Goal: Transaction & Acquisition: Obtain resource

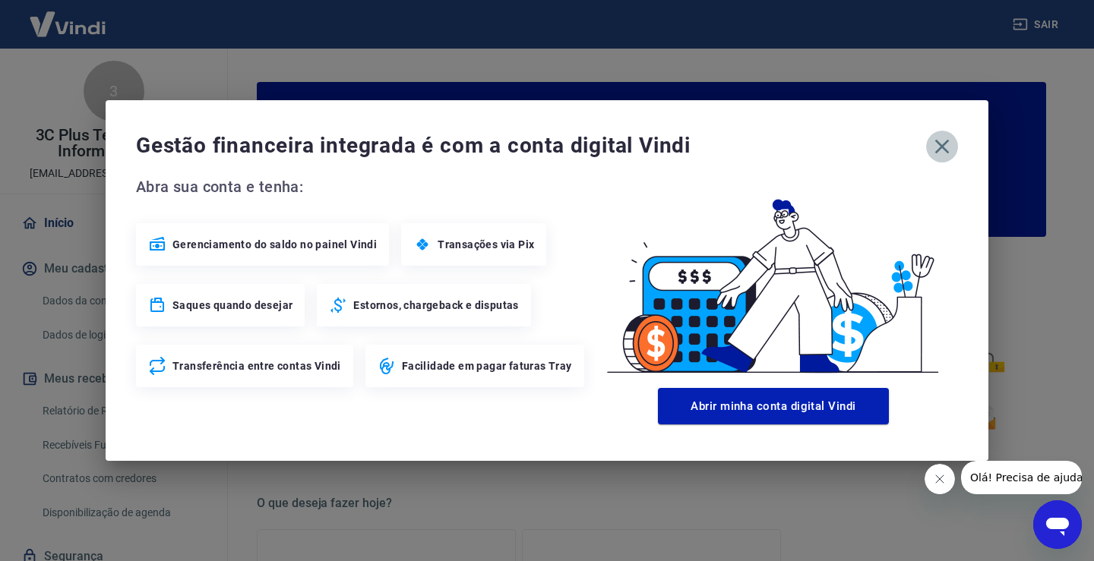
click at [952, 150] on icon "button" at bounding box center [942, 146] width 24 height 24
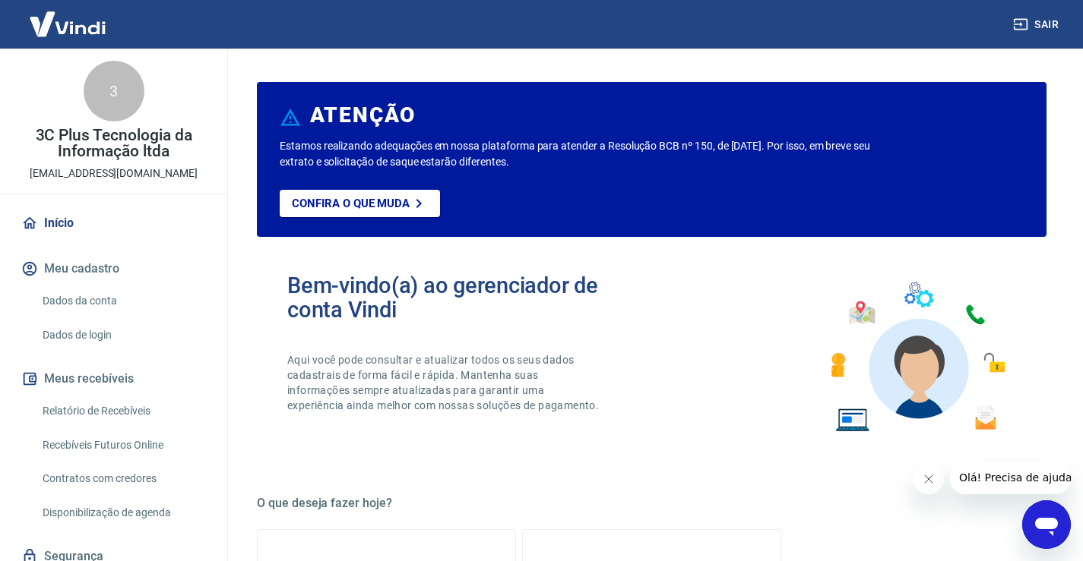
click at [70, 409] on link "Relatório de Recebíveis" at bounding box center [122, 411] width 172 height 31
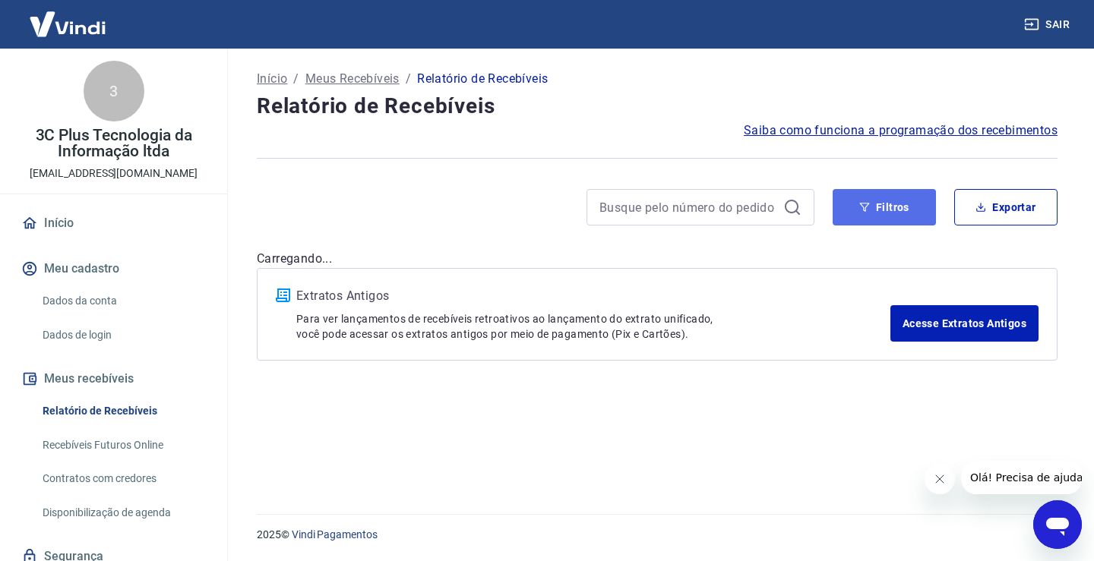
click at [884, 217] on button "Filtros" at bounding box center [884, 207] width 103 height 36
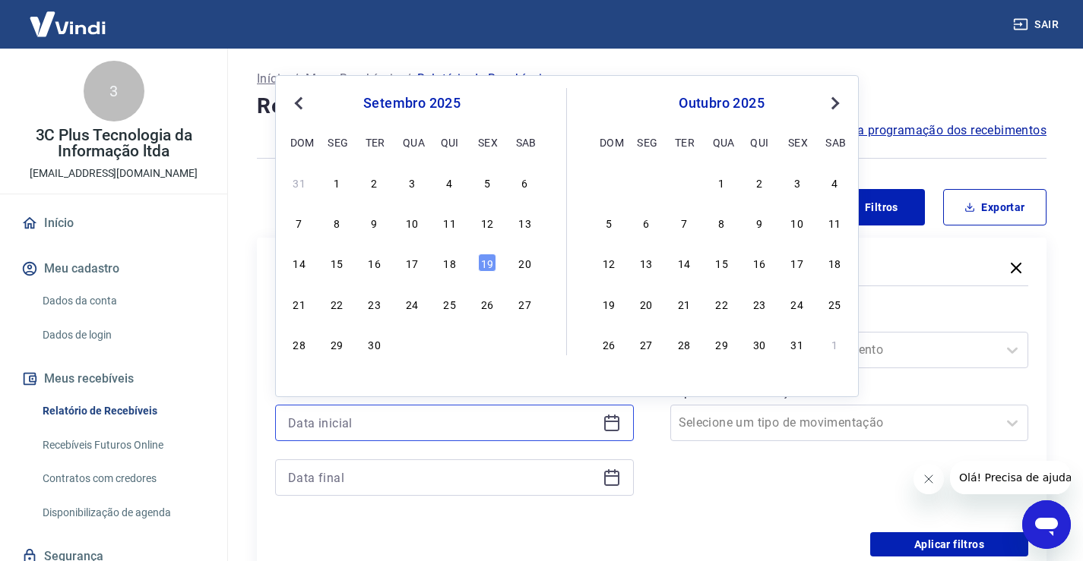
click at [368, 416] on input at bounding box center [442, 423] width 308 height 23
click at [447, 267] on div "18" at bounding box center [450, 263] width 18 height 18
type input "[DATE]"
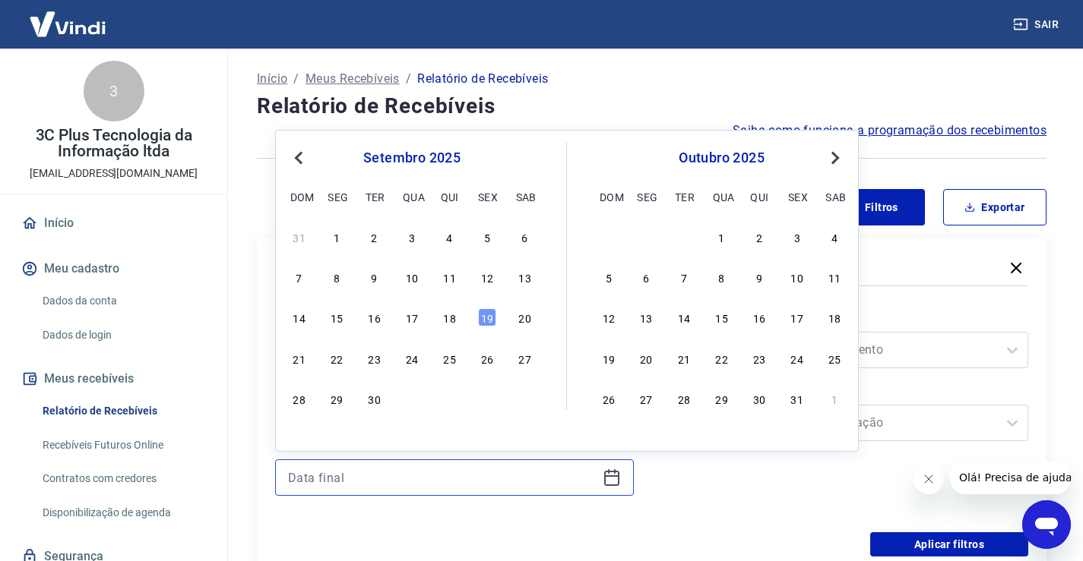
click at [340, 475] on input at bounding box center [442, 477] width 308 height 23
click at [494, 314] on div "19" at bounding box center [487, 317] width 18 height 18
type input "[DATE]"
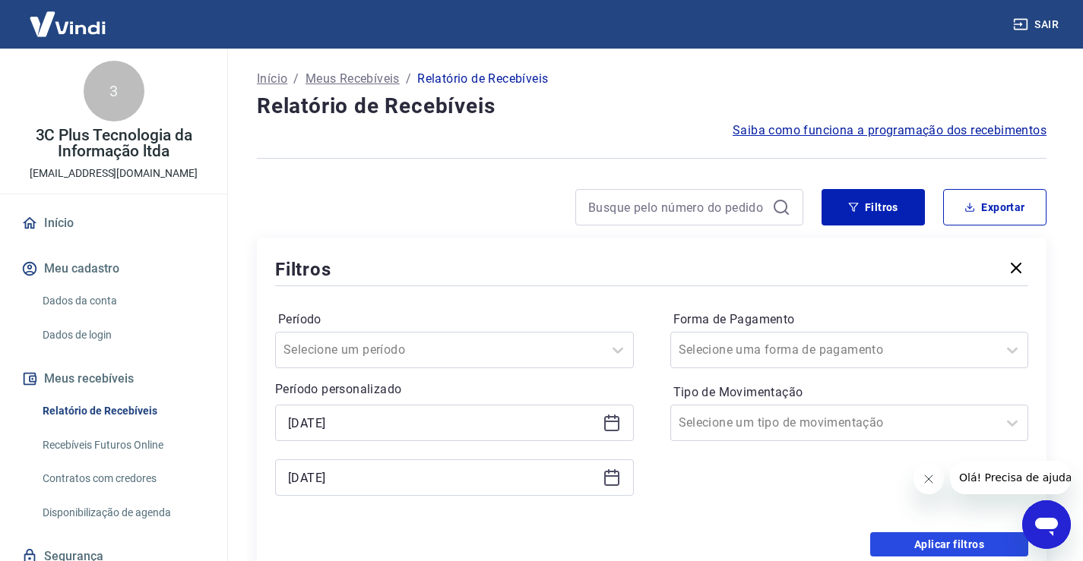
click at [887, 540] on button "Aplicar filtros" at bounding box center [949, 545] width 158 height 24
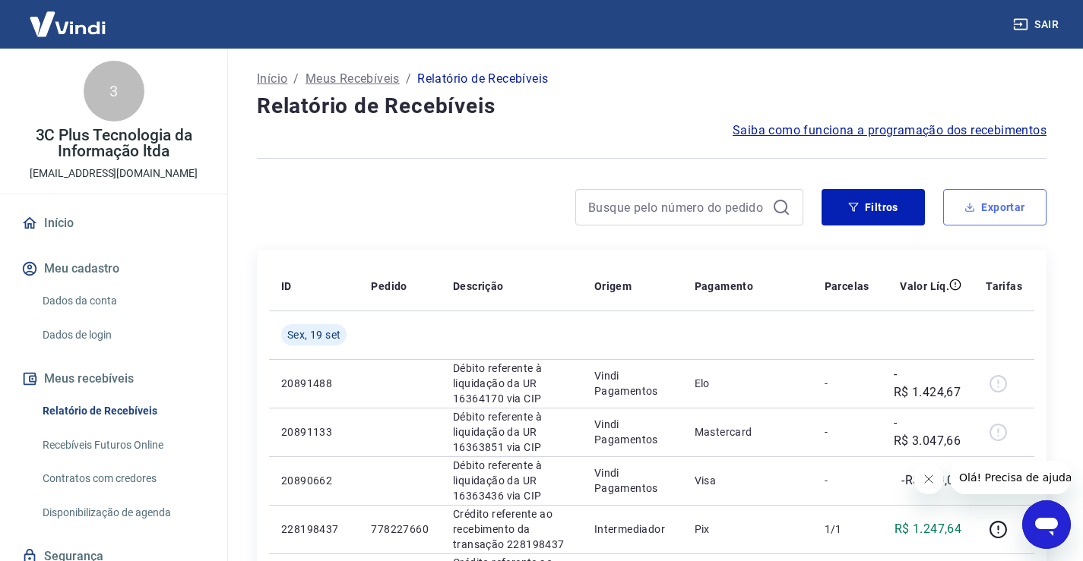
click at [1010, 213] on button "Exportar" at bounding box center [994, 207] width 103 height 36
type input "[DATE]"
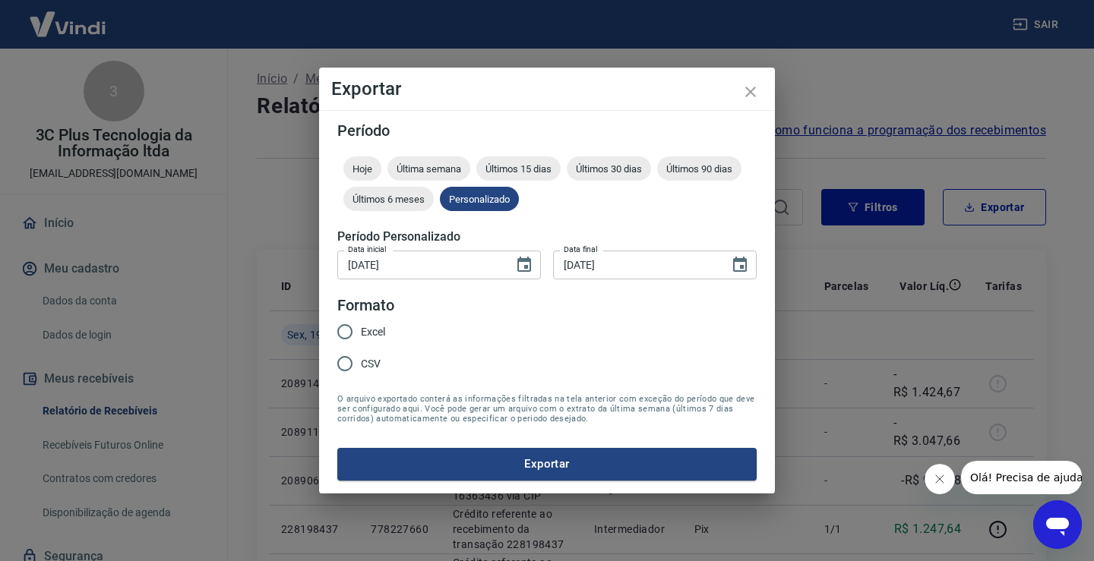
click at [366, 367] on span "CSV" at bounding box center [371, 364] width 20 height 16
click at [361, 367] on input "CSV" at bounding box center [345, 364] width 32 height 32
radio input "true"
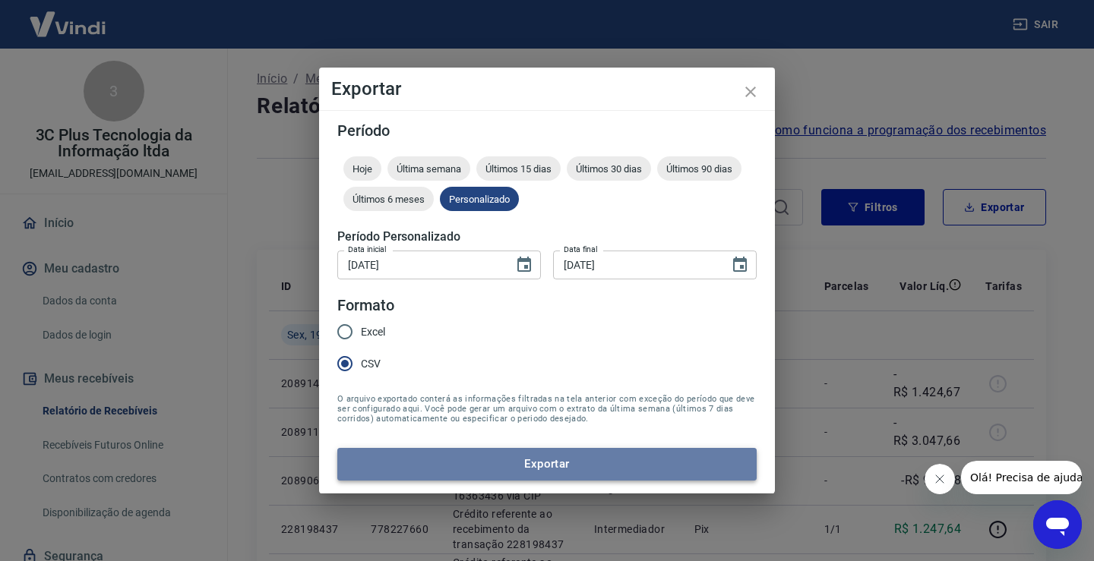
click at [448, 458] on button "Exportar" at bounding box center [546, 464] width 419 height 32
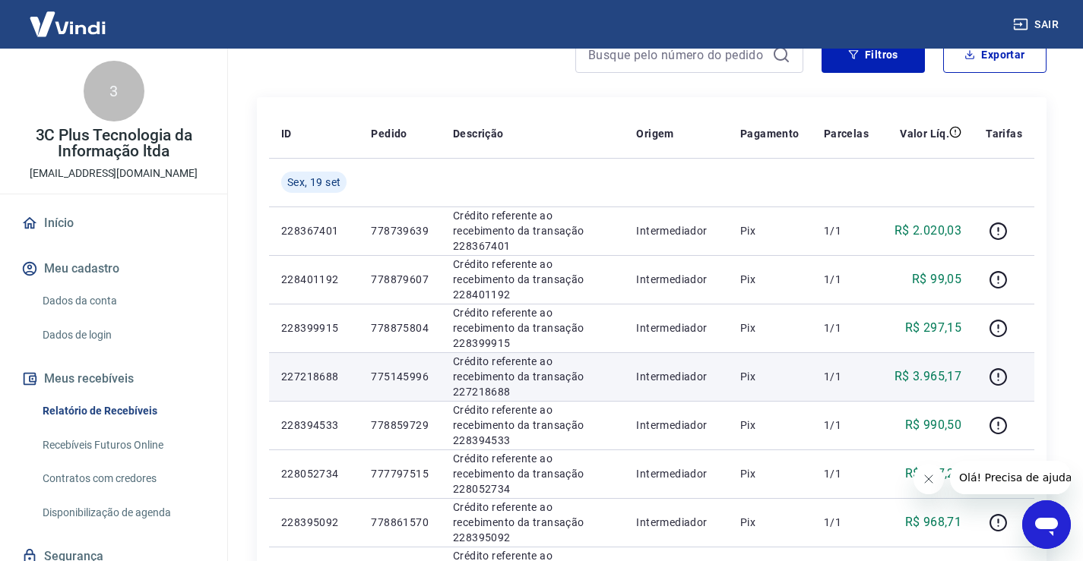
scroll to position [152, 0]
